Goal: Transaction & Acquisition: Download file/media

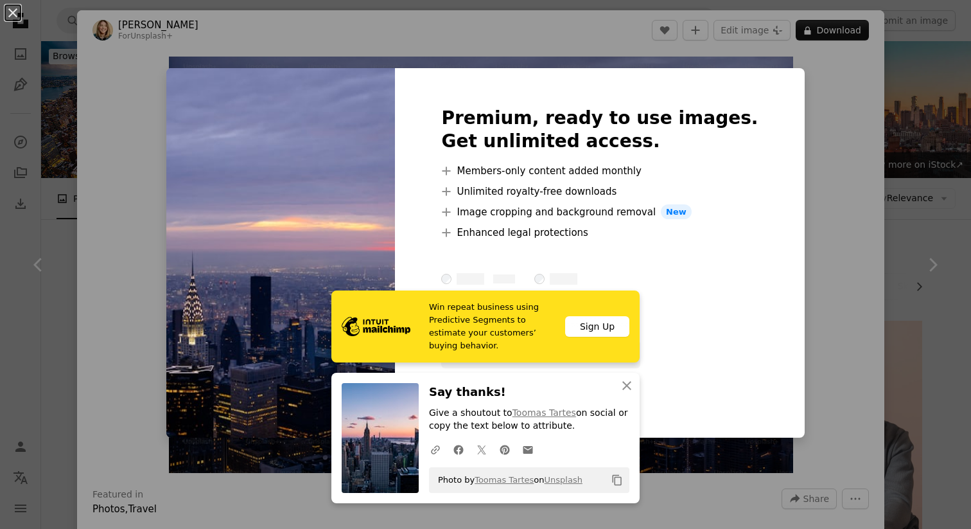
scroll to position [606, 0]
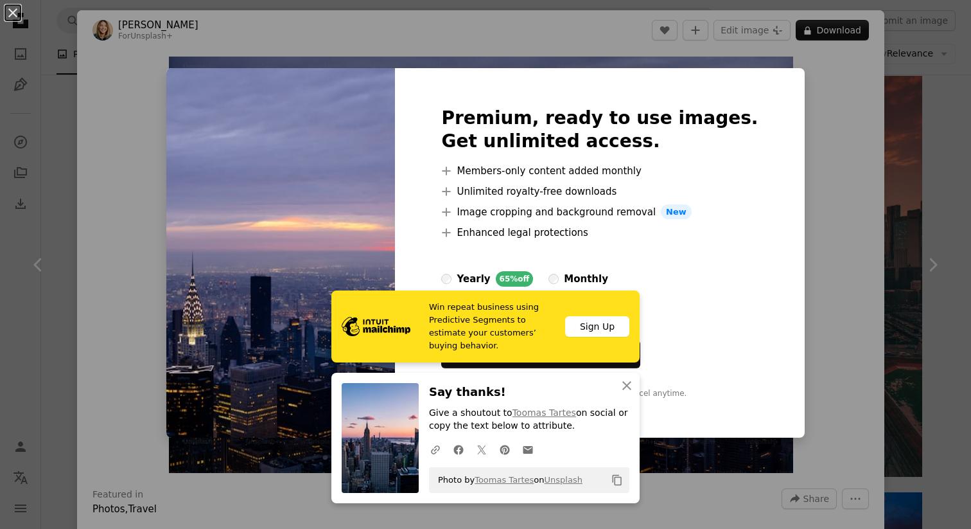
click at [879, 146] on div "An X shape Premium, ready to use images. Get unlimited access. A plus sign Memb…" at bounding box center [485, 264] width 971 height 529
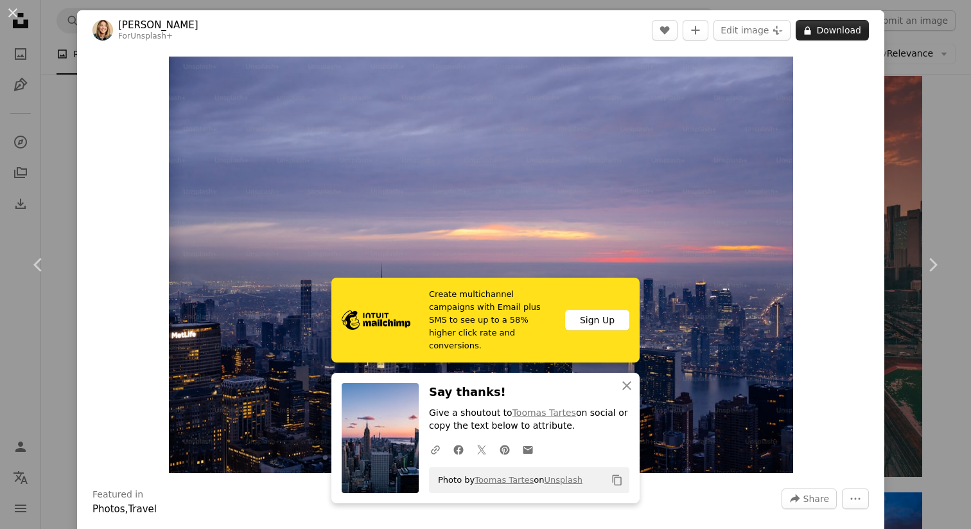
click at [836, 29] on button "A lock Download" at bounding box center [832, 30] width 73 height 21
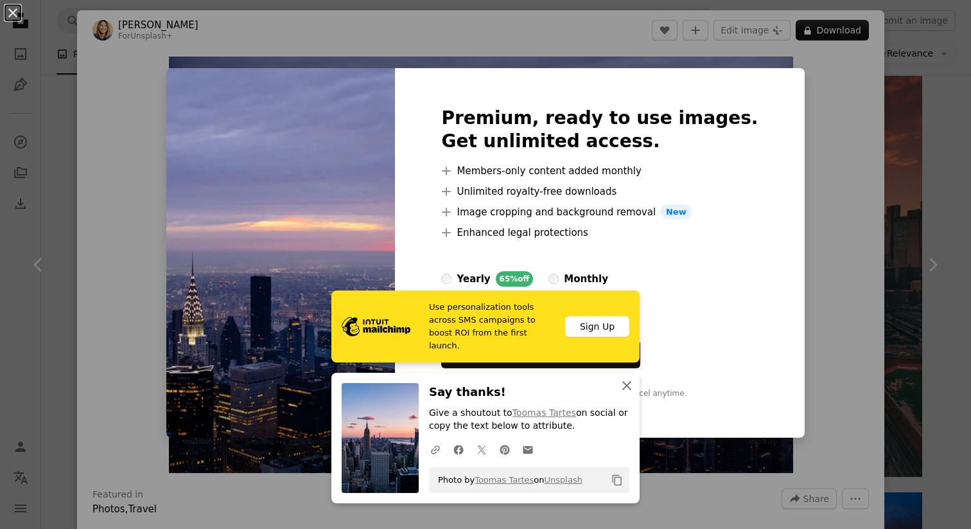
click at [628, 385] on icon "An X shape" at bounding box center [626, 385] width 15 height 15
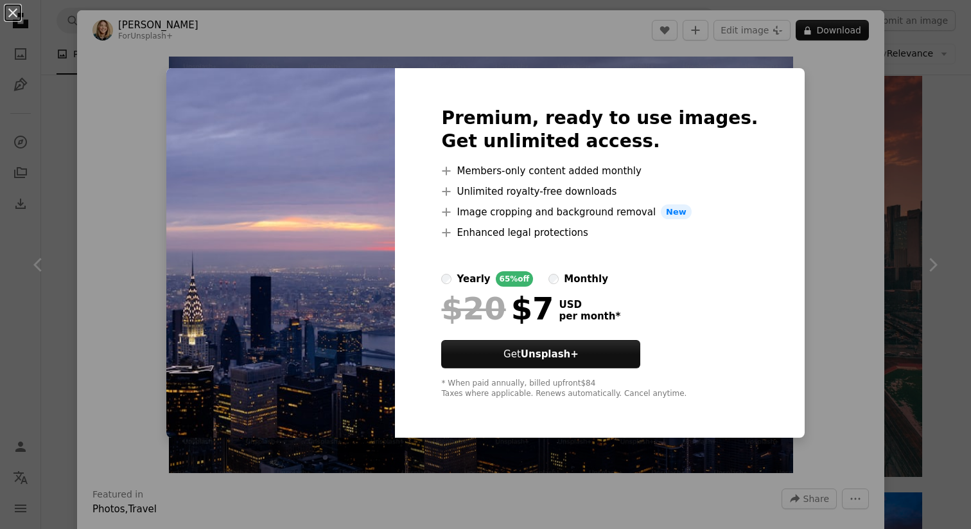
click at [847, 303] on div "An X shape Premium, ready to use images. Get unlimited access. A plus sign Memb…" at bounding box center [485, 264] width 971 height 529
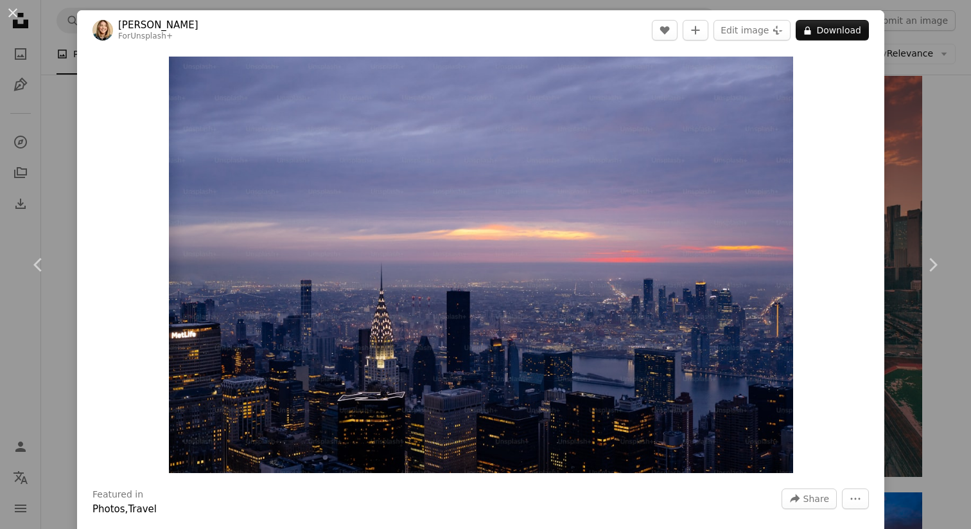
click at [919, 122] on div "An X shape Chevron left Chevron right [PERSON_NAME] For Unsplash+ A heart A plu…" at bounding box center [485, 264] width 971 height 529
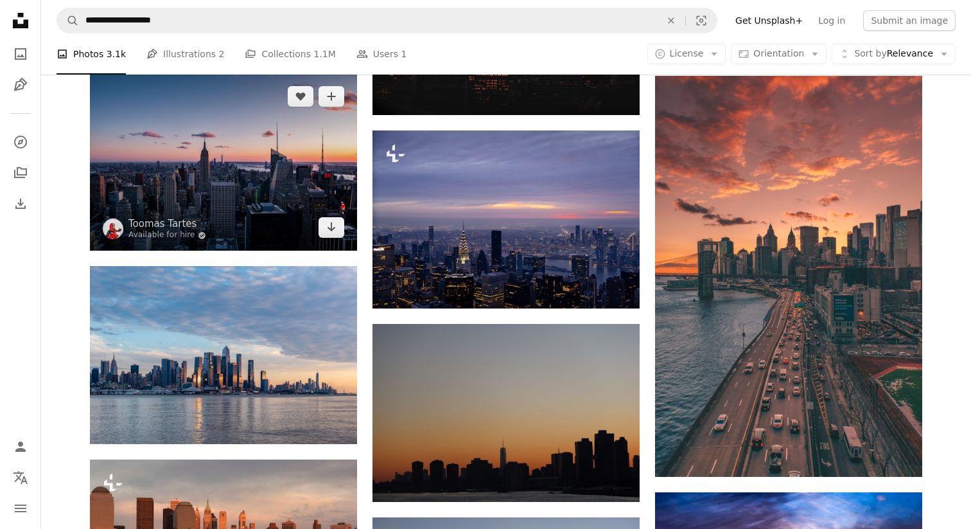
click at [274, 204] on img at bounding box center [223, 161] width 267 height 177
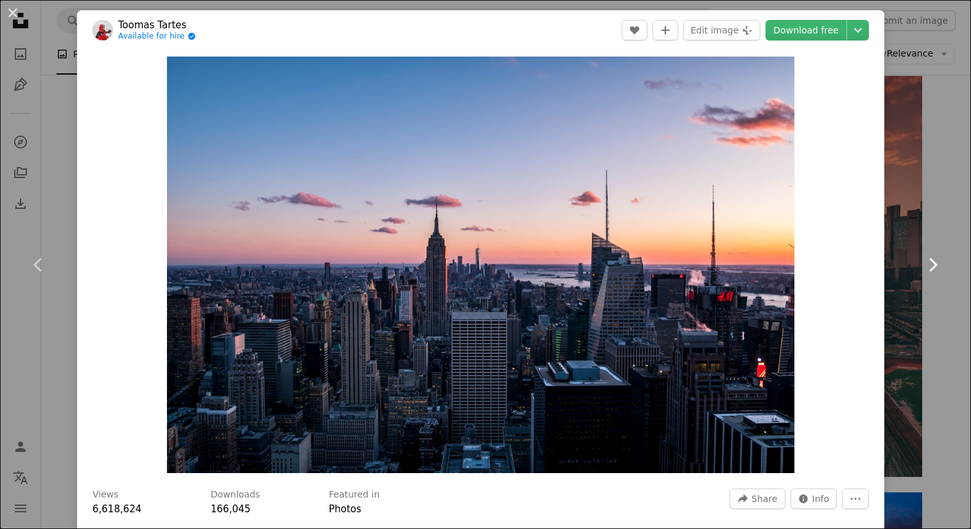
click at [917, 219] on link "Chevron right" at bounding box center [932, 264] width 77 height 123
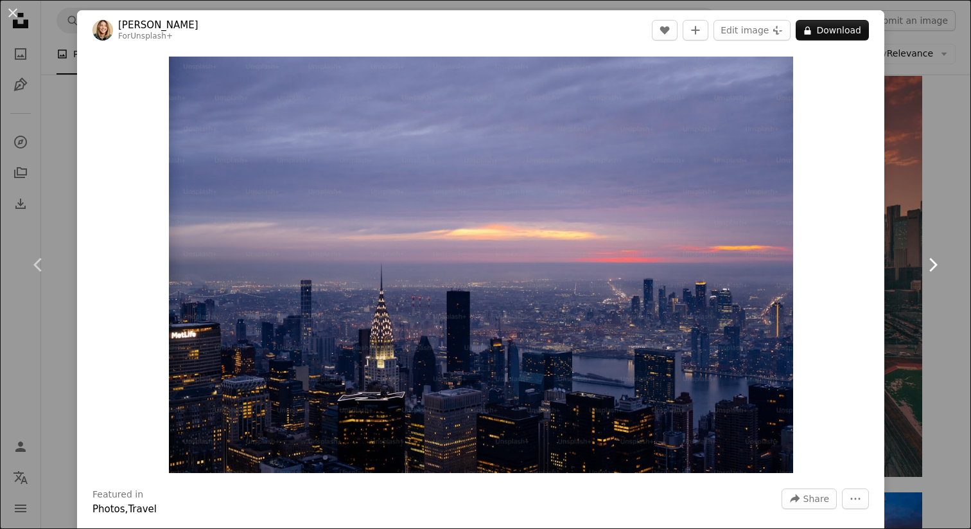
click at [929, 263] on icon "Chevron right" at bounding box center [932, 264] width 21 height 21
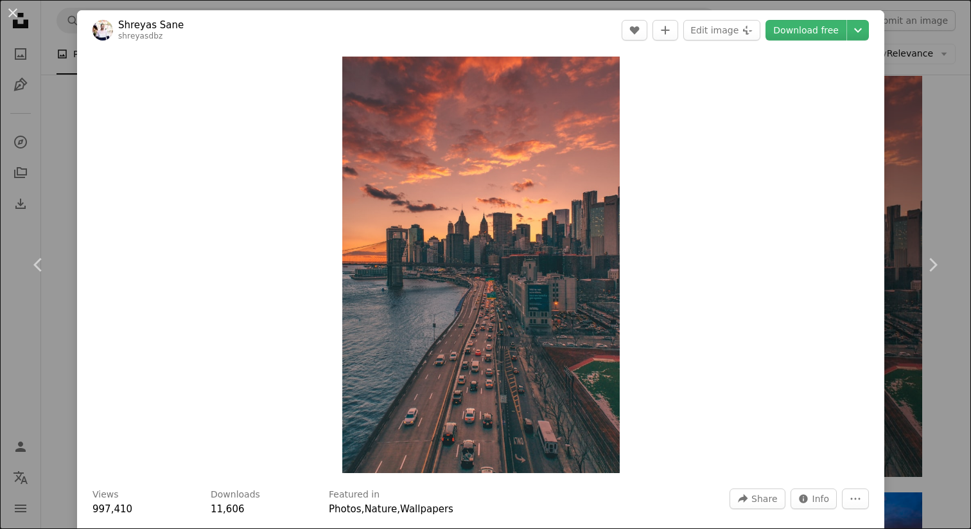
click at [942, 171] on div "An X shape Chevron left Chevron right [PERSON_NAME] shreyasdbz A heart A plus s…" at bounding box center [485, 264] width 971 height 529
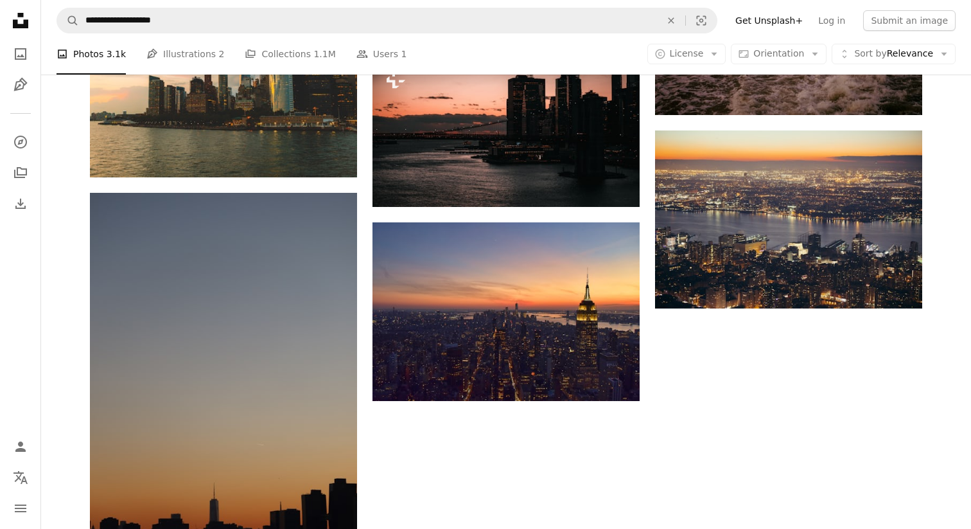
scroll to position [1707, 0]
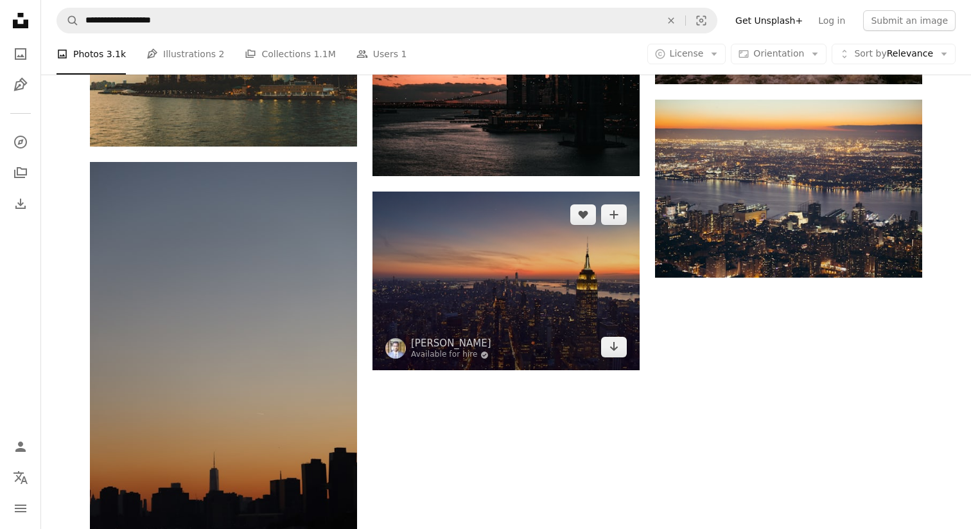
click at [501, 302] on img at bounding box center [506, 280] width 267 height 179
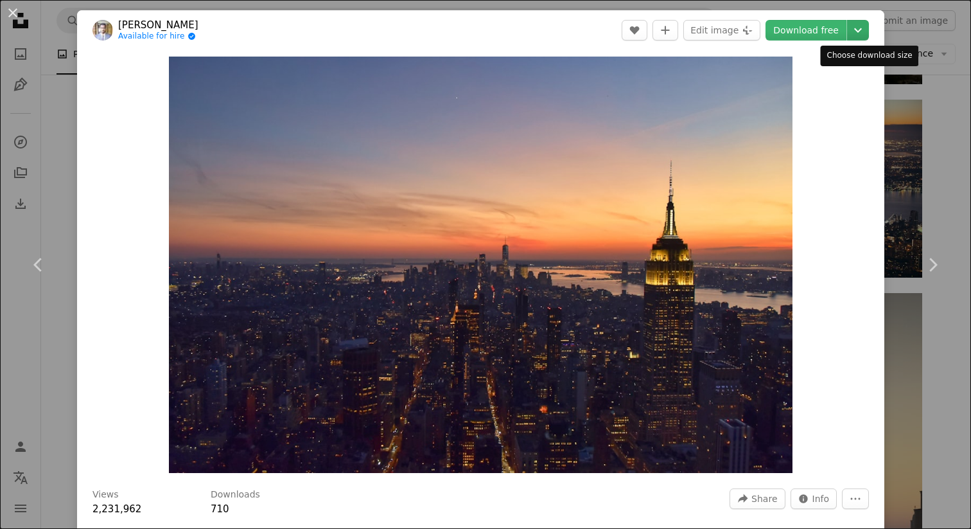
click at [864, 28] on icon "Chevron down" at bounding box center [858, 29] width 21 height 15
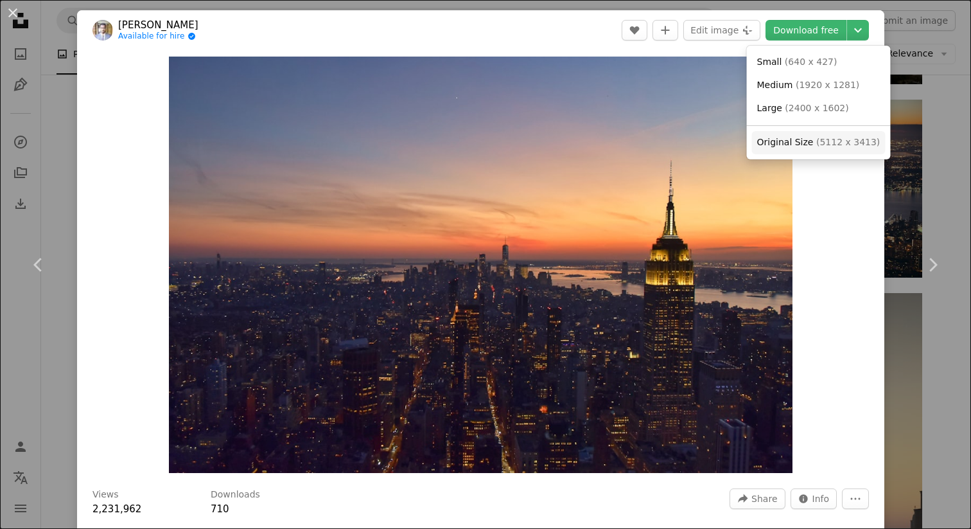
click at [852, 137] on span "( 5112 x 3413 )" at bounding box center [848, 142] width 64 height 10
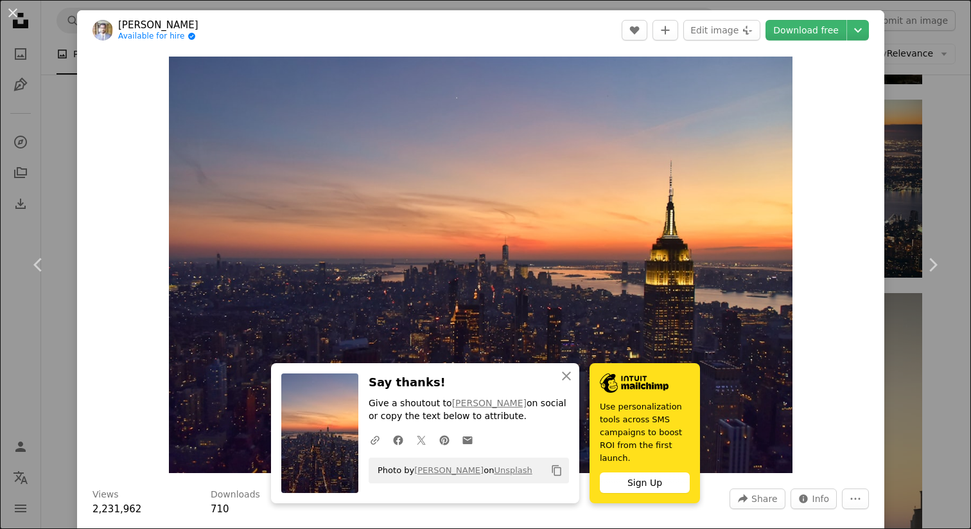
click at [939, 164] on div "An X shape Chevron left Chevron right [PERSON_NAME] Available for hire A checkm…" at bounding box center [485, 264] width 971 height 529
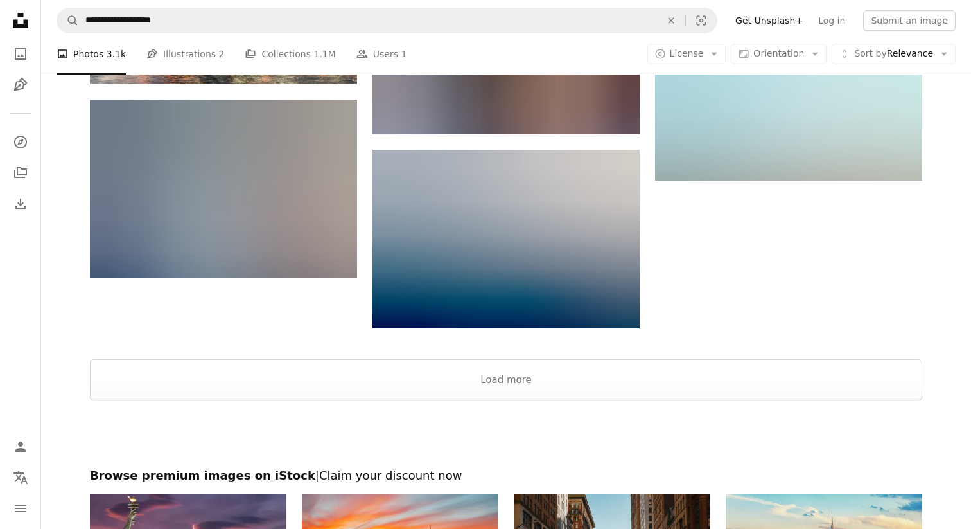
scroll to position [3534, 0]
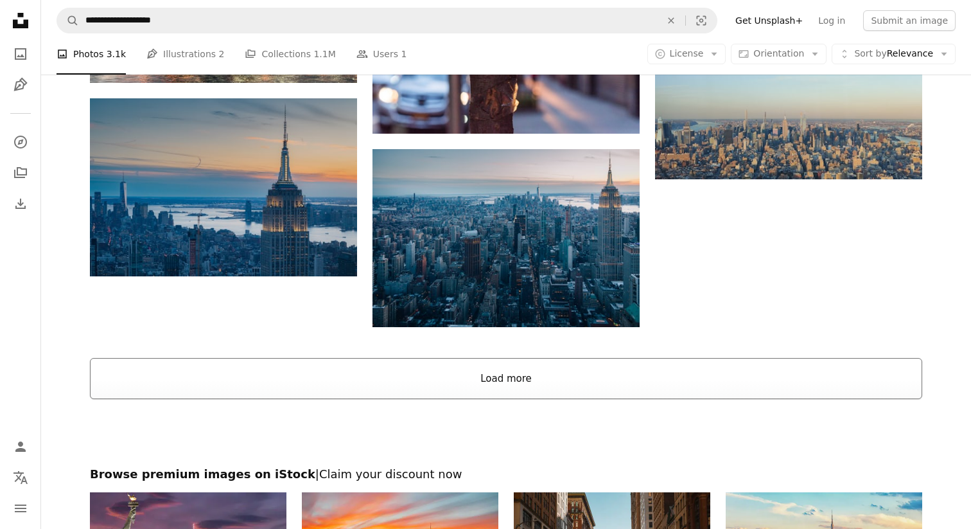
click at [642, 398] on button "Load more" at bounding box center [506, 378] width 832 height 41
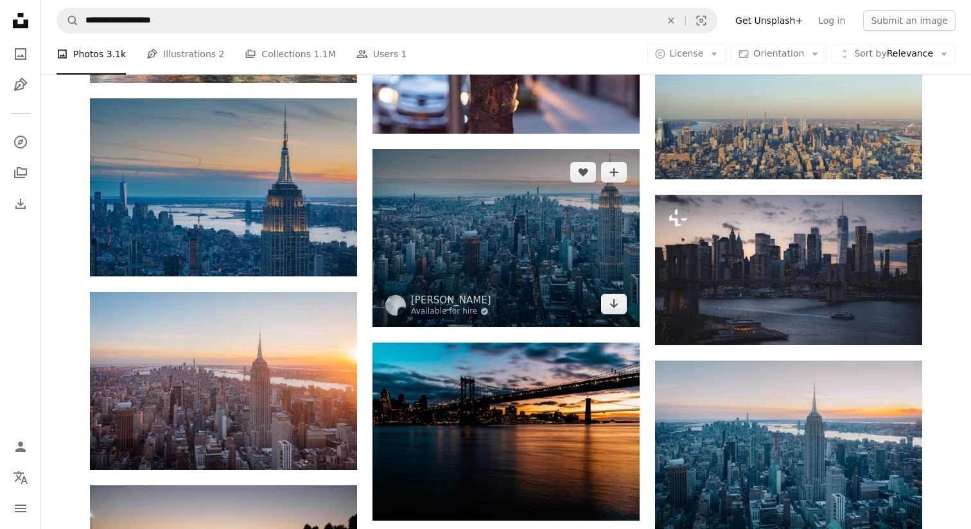
click at [537, 211] on img at bounding box center [506, 238] width 267 height 178
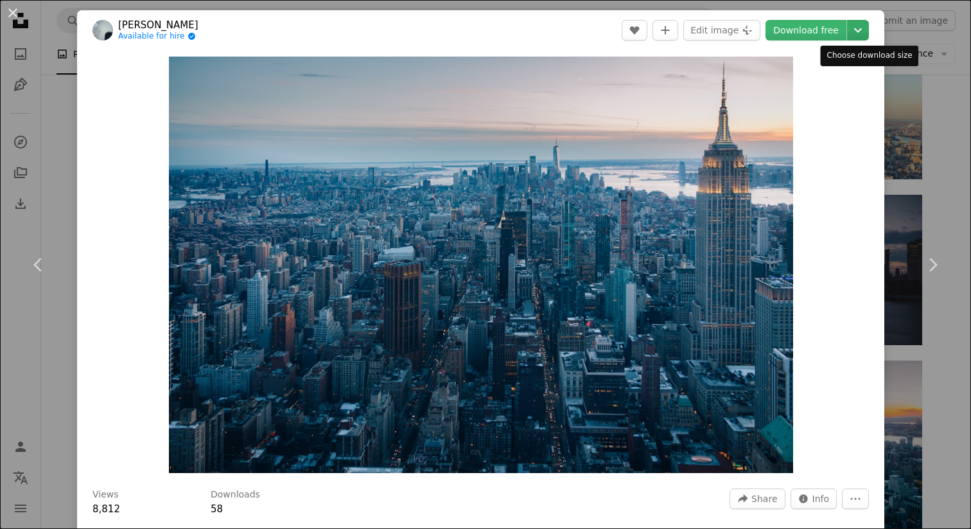
click at [865, 28] on icon "Chevron down" at bounding box center [858, 29] width 21 height 15
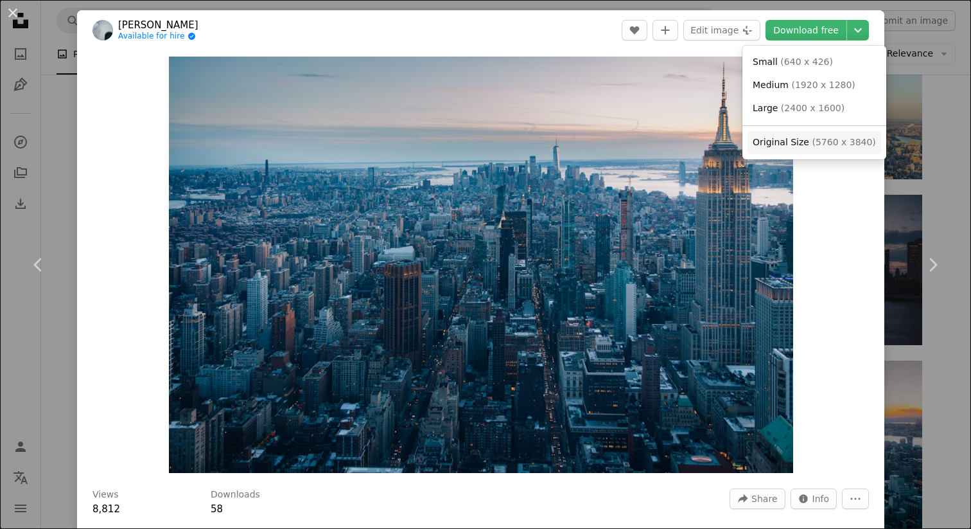
click at [855, 150] on link "Original Size ( 5760 x 3840 )" at bounding box center [815, 142] width 134 height 23
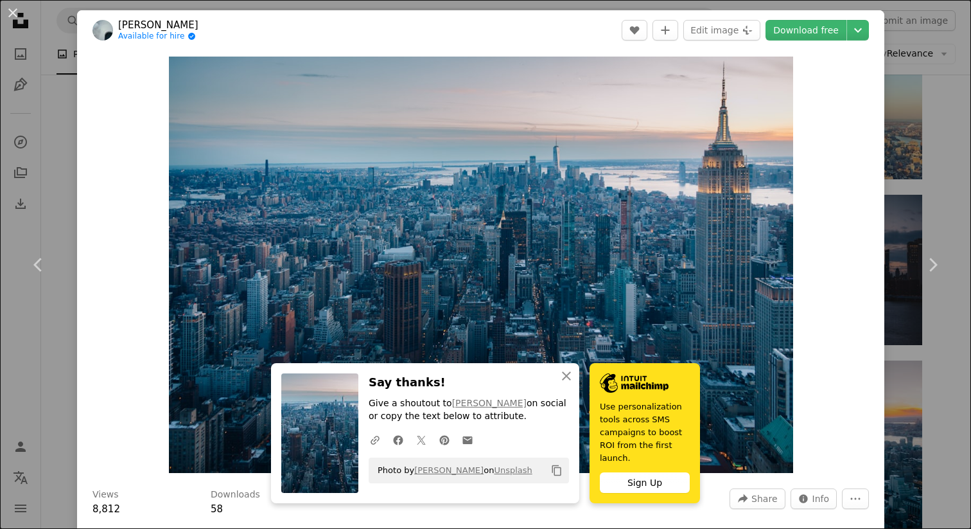
click at [944, 125] on div "An X shape Chevron left Chevron right Zooey Li Available for hire A checkmark i…" at bounding box center [485, 264] width 971 height 529
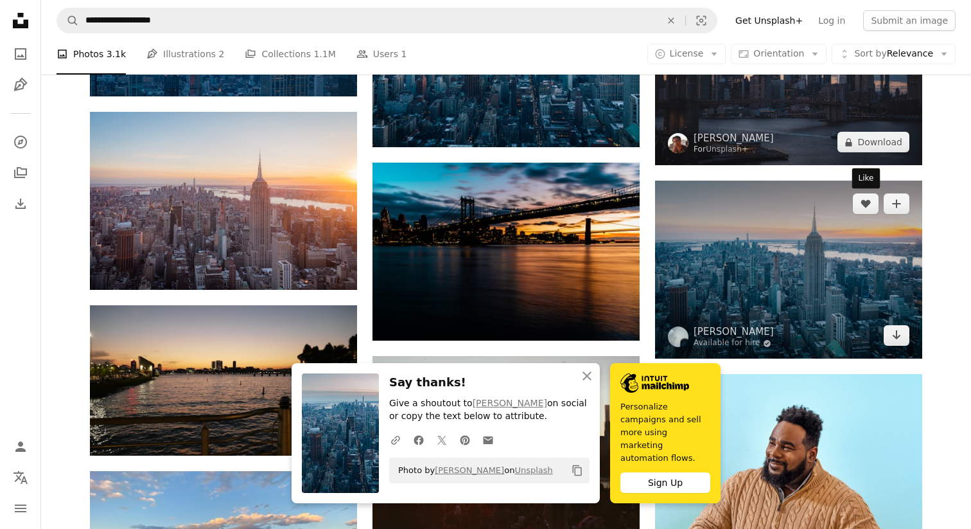
scroll to position [3712, 0]
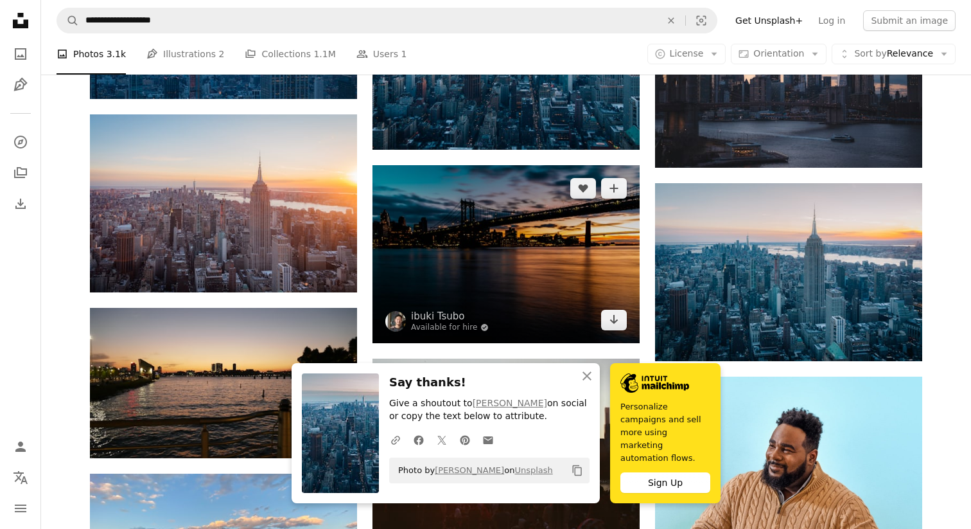
click at [508, 233] on img at bounding box center [506, 254] width 267 height 178
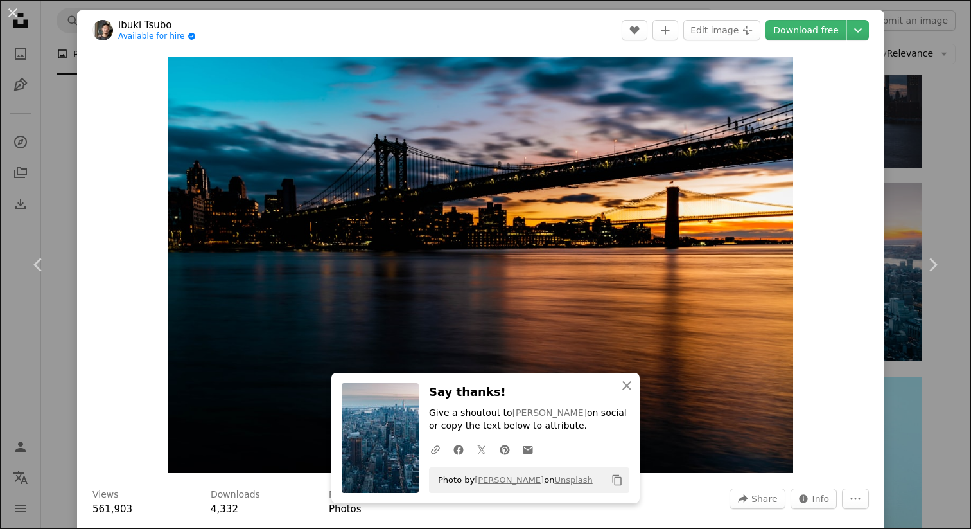
click at [960, 173] on div "An X shape Chevron left Chevron right ibuki Tsubo Available for hire A checkmar…" at bounding box center [485, 264] width 971 height 529
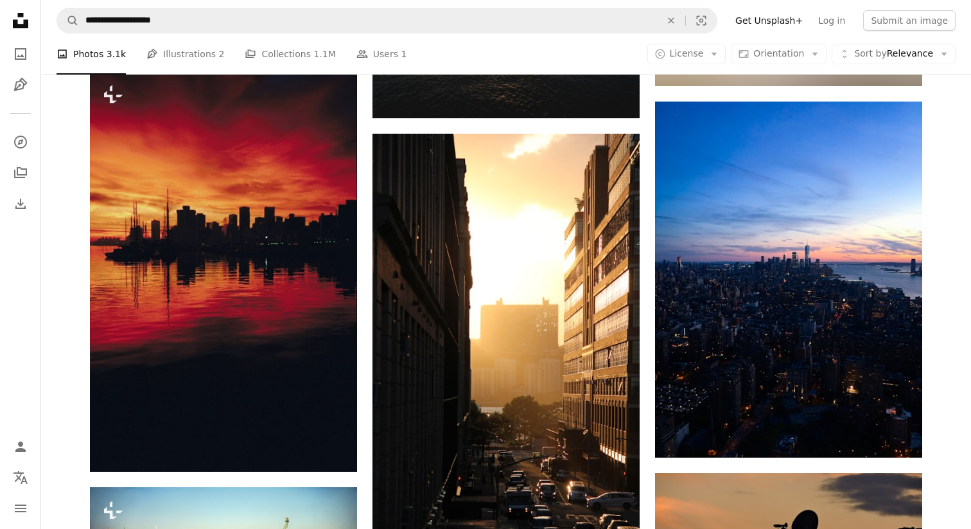
scroll to position [7109, 0]
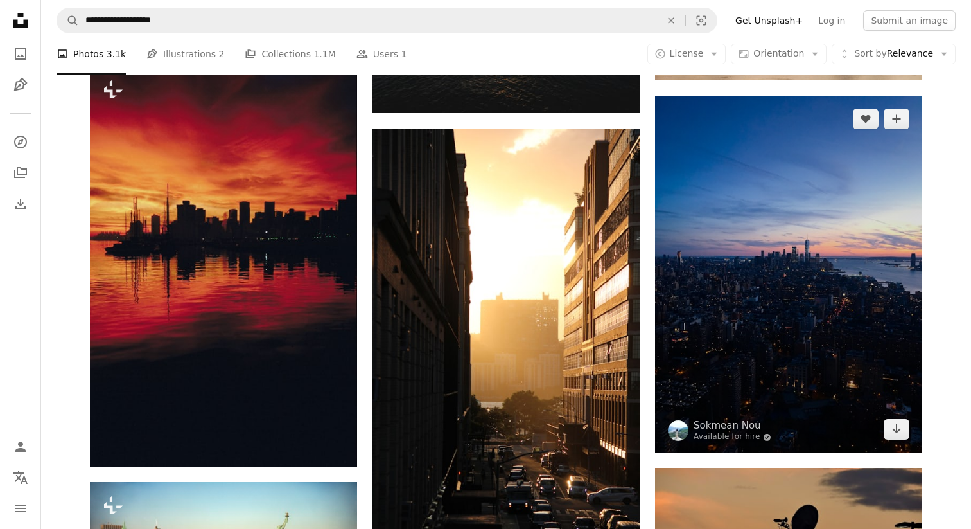
click at [826, 265] on img at bounding box center [788, 274] width 267 height 356
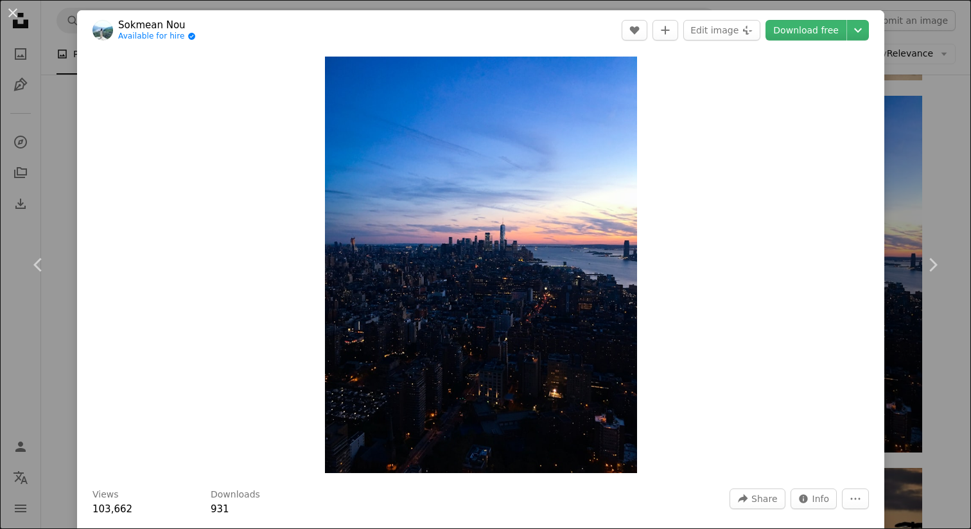
click at [865, 40] on header "Sokmean Nou Available for hire A checkmark inside of a circle A heart A plus si…" at bounding box center [480, 30] width 807 height 40
click at [867, 35] on icon "Chevron down" at bounding box center [858, 29] width 21 height 15
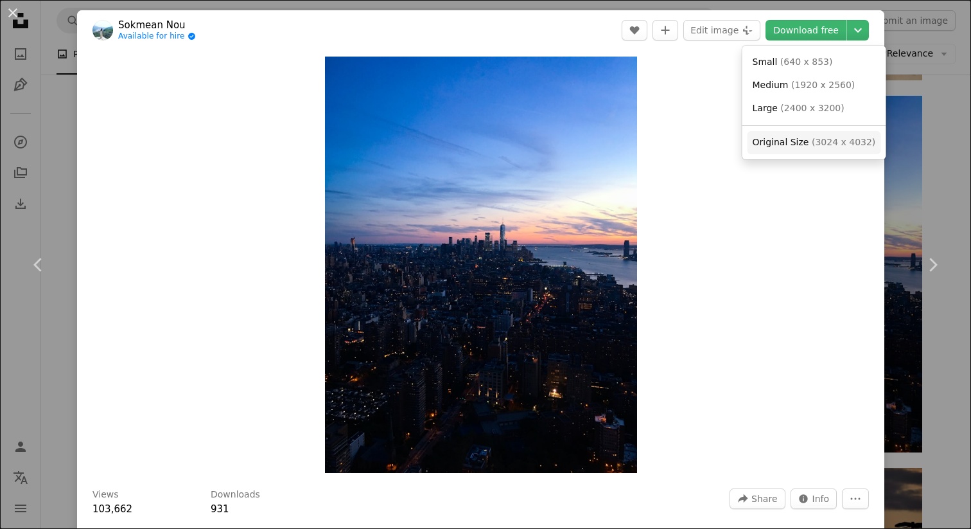
click at [848, 142] on span "( 3024 x 4032 )" at bounding box center [844, 142] width 64 height 10
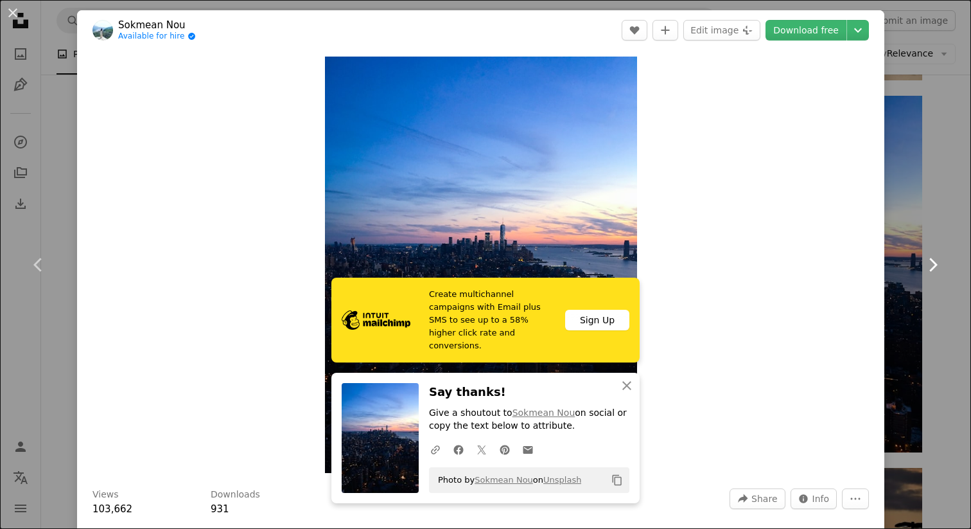
click at [931, 211] on link "Chevron right" at bounding box center [932, 264] width 77 height 123
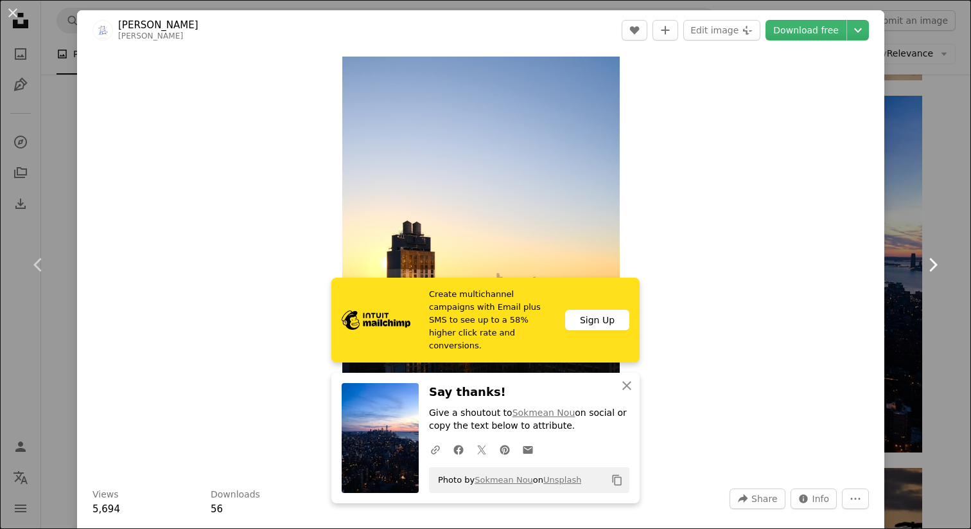
click at [935, 211] on link "Chevron right" at bounding box center [932, 264] width 77 height 123
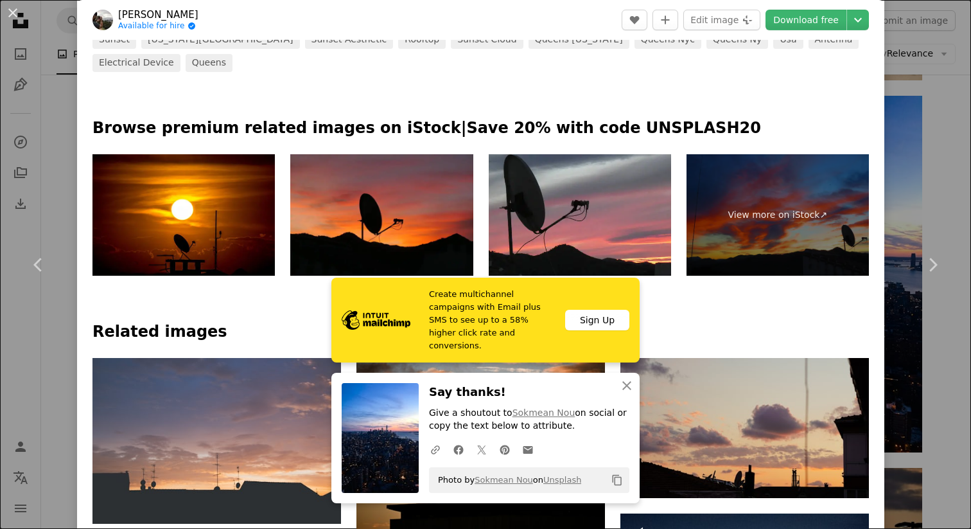
scroll to position [615, 0]
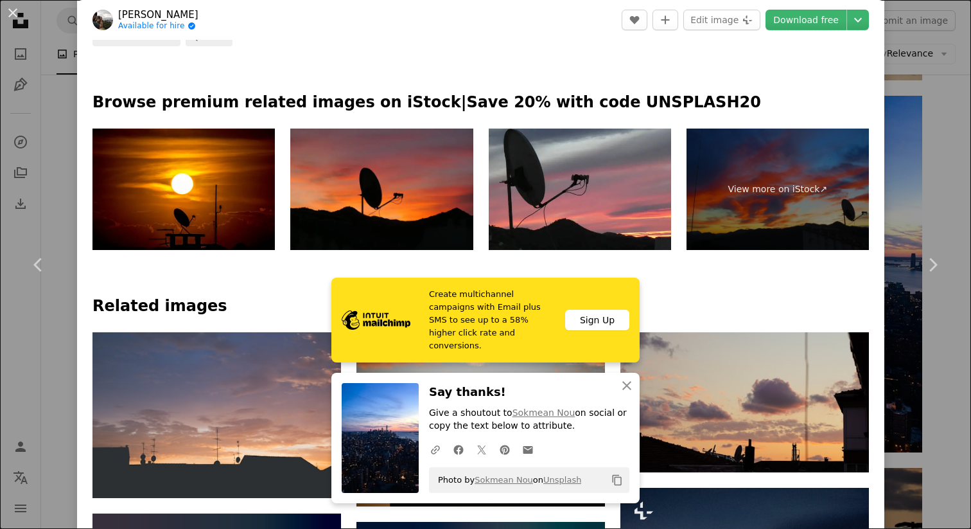
click at [926, 151] on div "An X shape Chevron left Chevron right [PERSON_NAME] Available for hire A checkm…" at bounding box center [485, 264] width 971 height 529
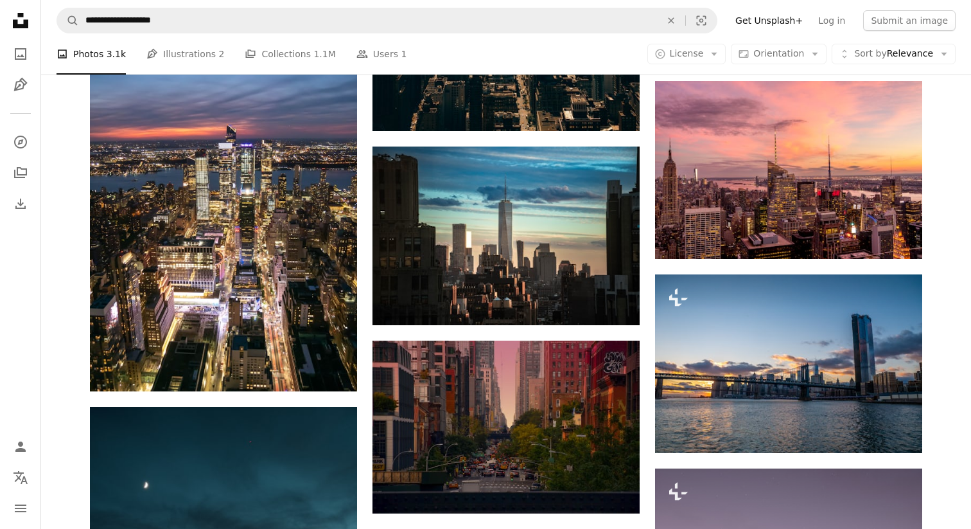
click at [874, 212] on img at bounding box center [788, 170] width 267 height 178
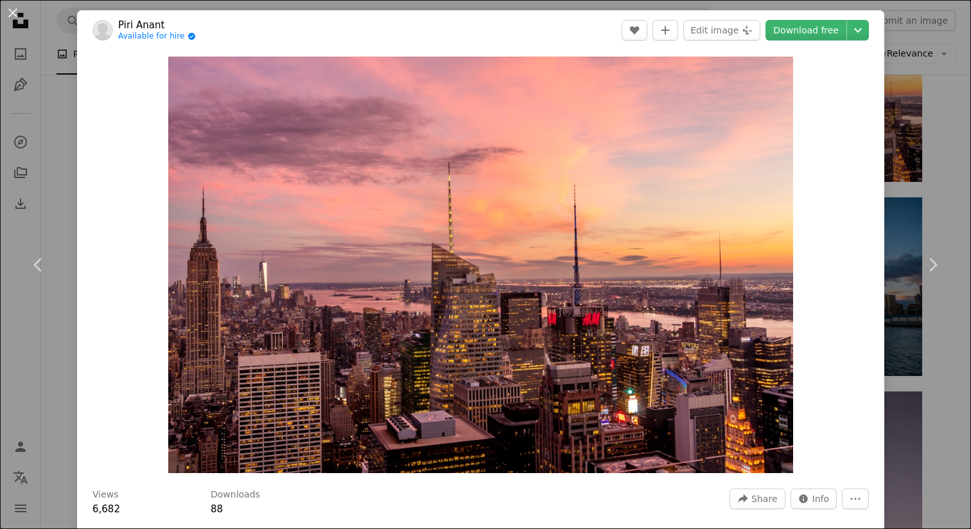
scroll to position [69, 0]
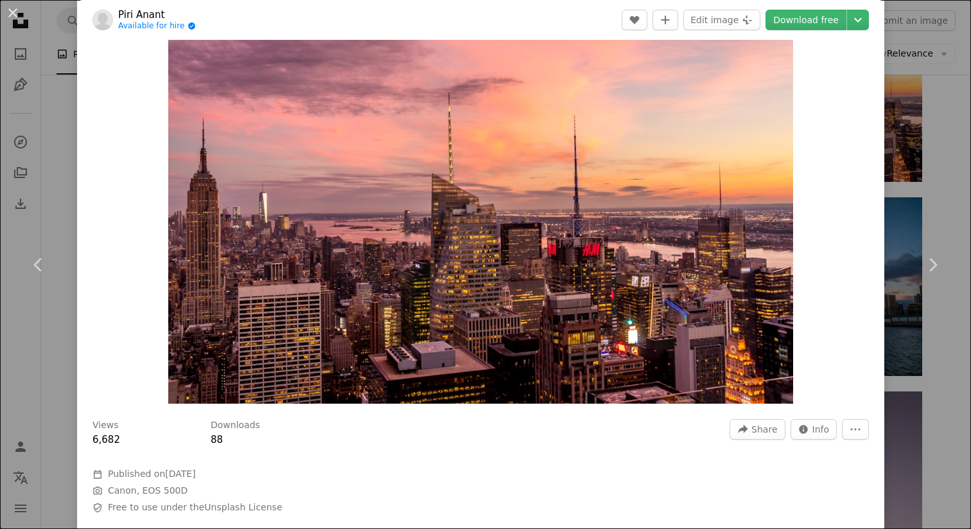
click at [940, 163] on div "An X shape Chevron left Chevron right Piri Anant Available for hire A checkmark…" at bounding box center [485, 264] width 971 height 529
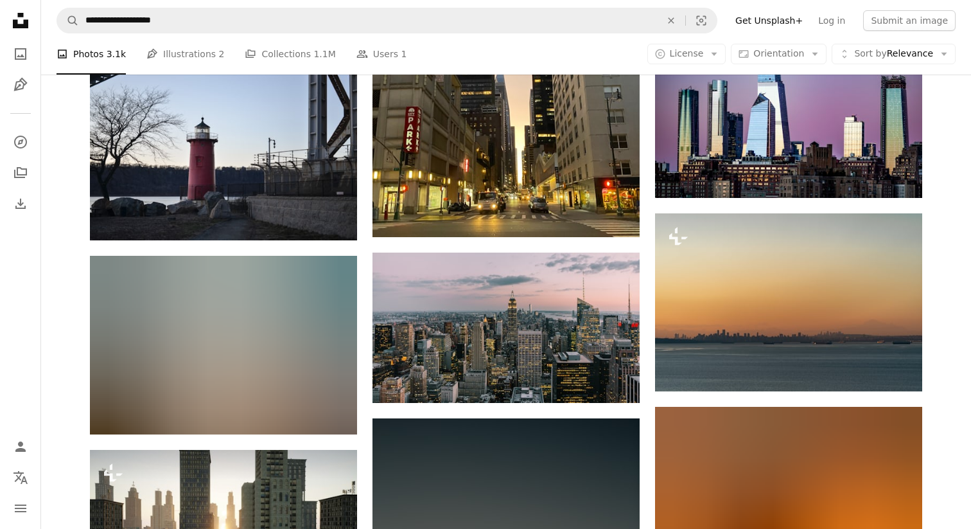
scroll to position [12774, 0]
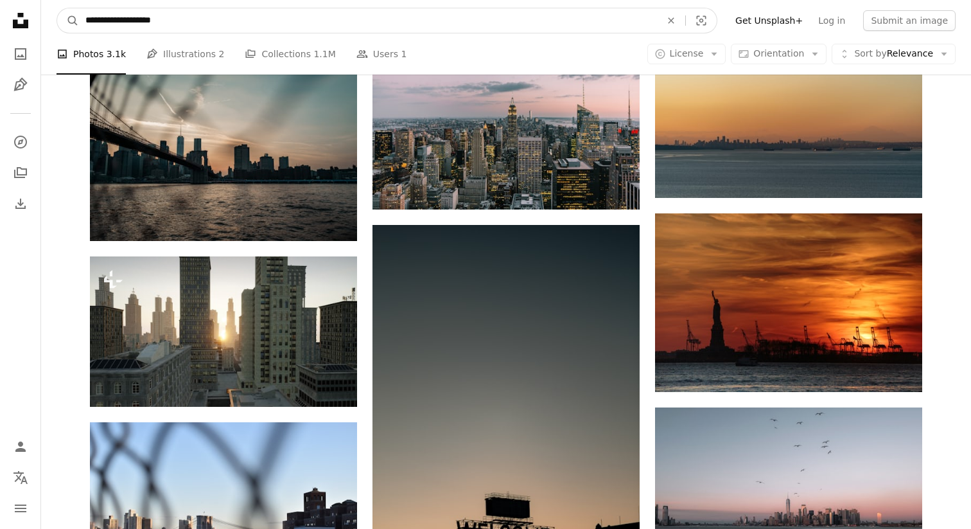
click at [250, 26] on input "**********" at bounding box center [368, 20] width 578 height 24
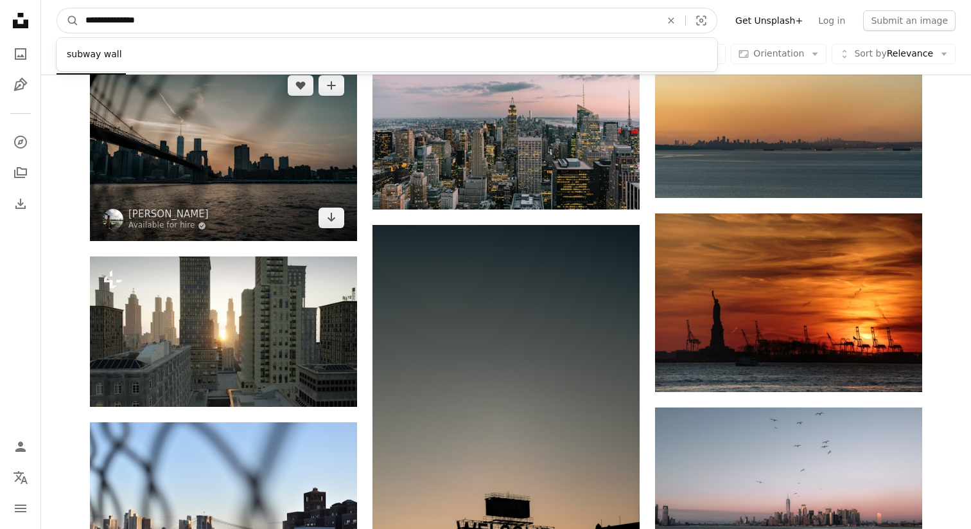
type input "**********"
click button "A magnifying glass" at bounding box center [68, 20] width 22 height 24
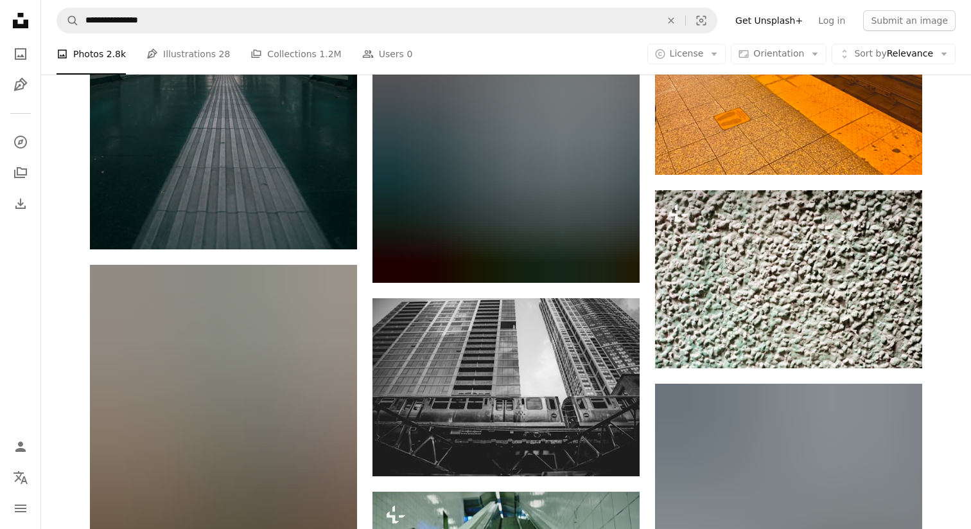
scroll to position [25978, 0]
